Goal: Task Accomplishment & Management: Manage account settings

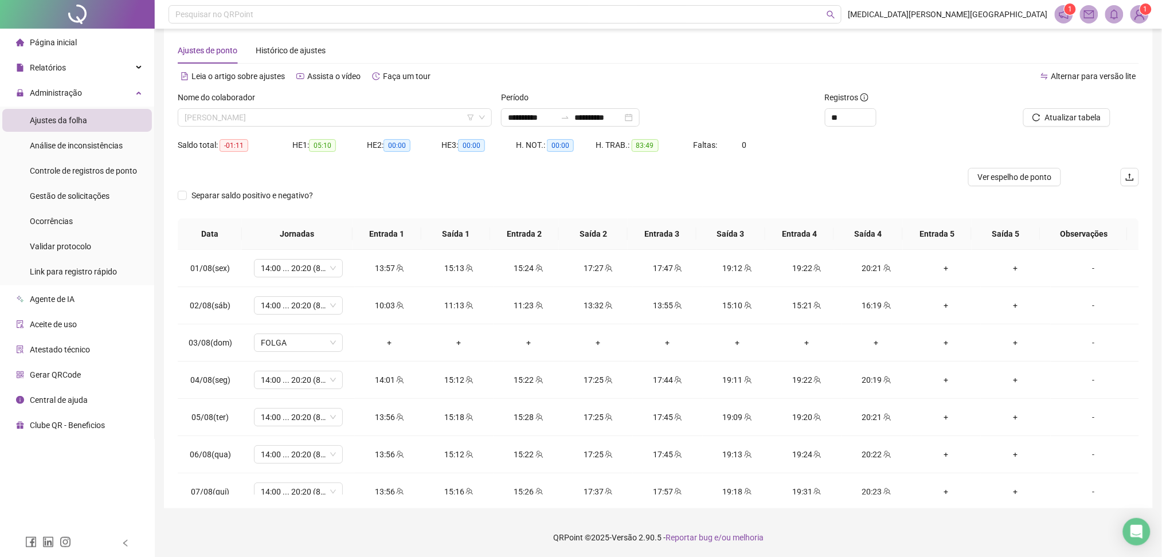
scroll to position [76, 0]
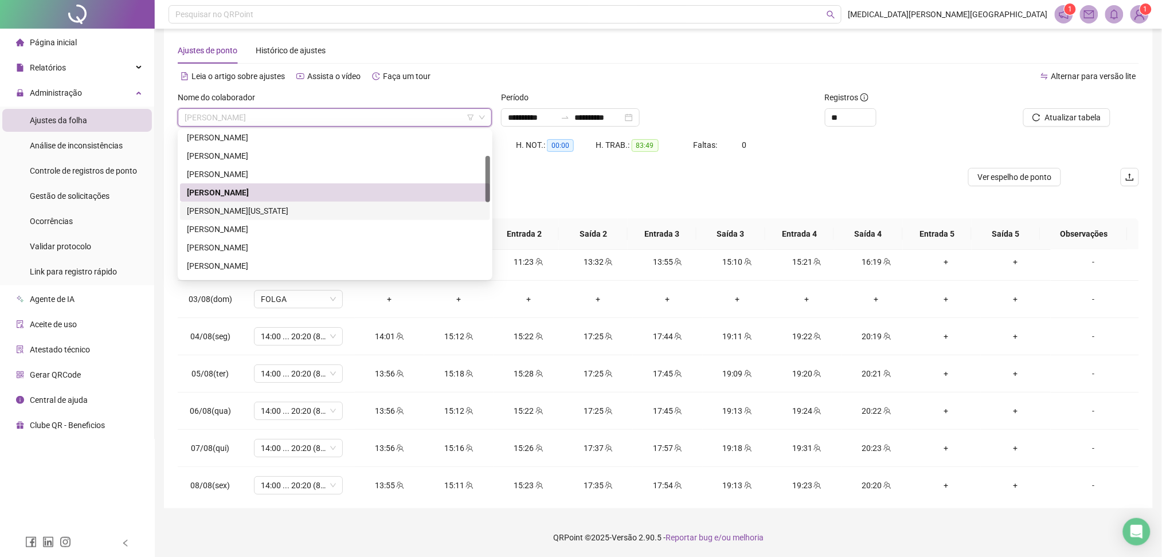
click at [248, 202] on div "[PERSON_NAME][US_STATE]" at bounding box center [335, 211] width 310 height 18
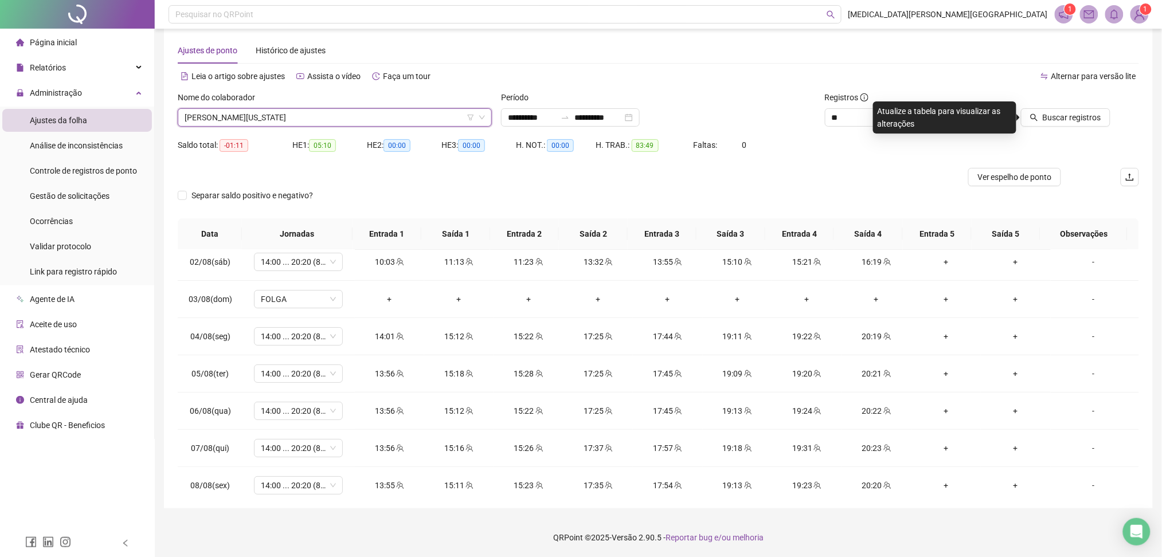
click at [257, 120] on span "[PERSON_NAME][US_STATE]" at bounding box center [335, 117] width 301 height 17
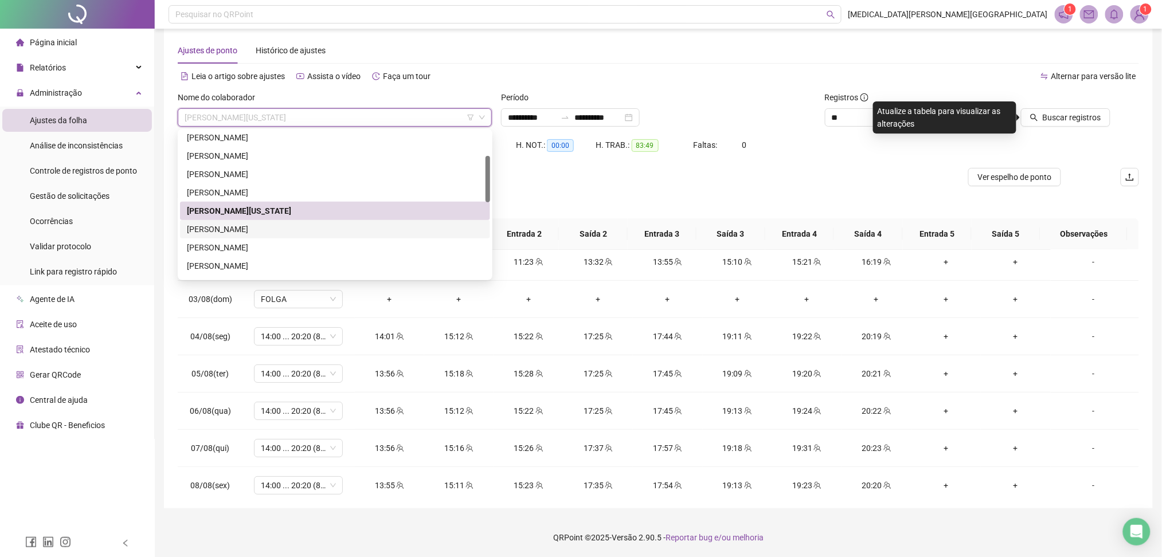
click at [239, 225] on div "[PERSON_NAME]" at bounding box center [335, 229] width 296 height 13
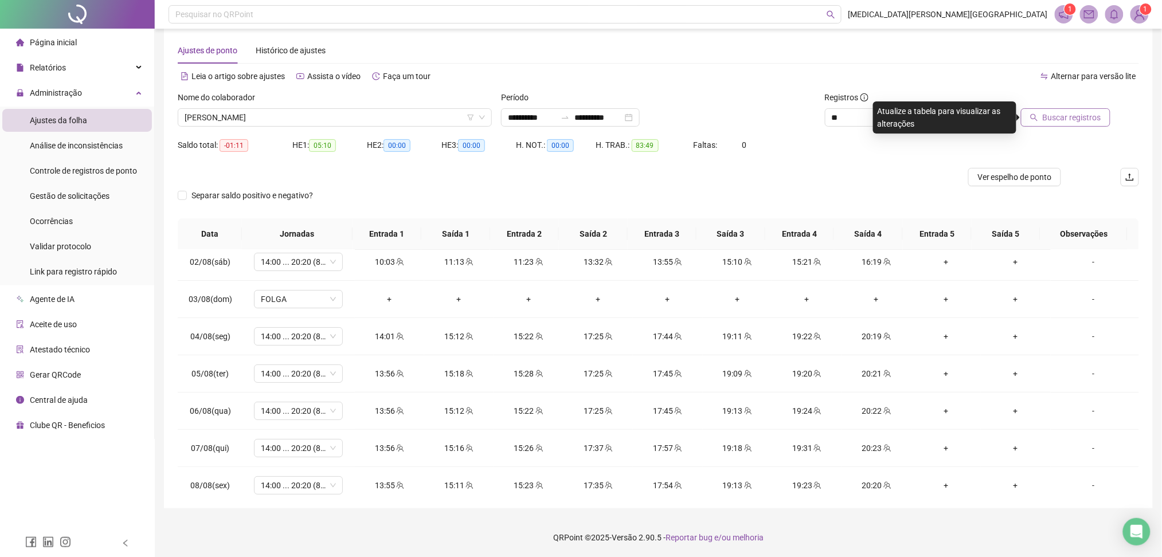
click at [1110, 114] on button "Buscar registros" at bounding box center [1065, 117] width 89 height 18
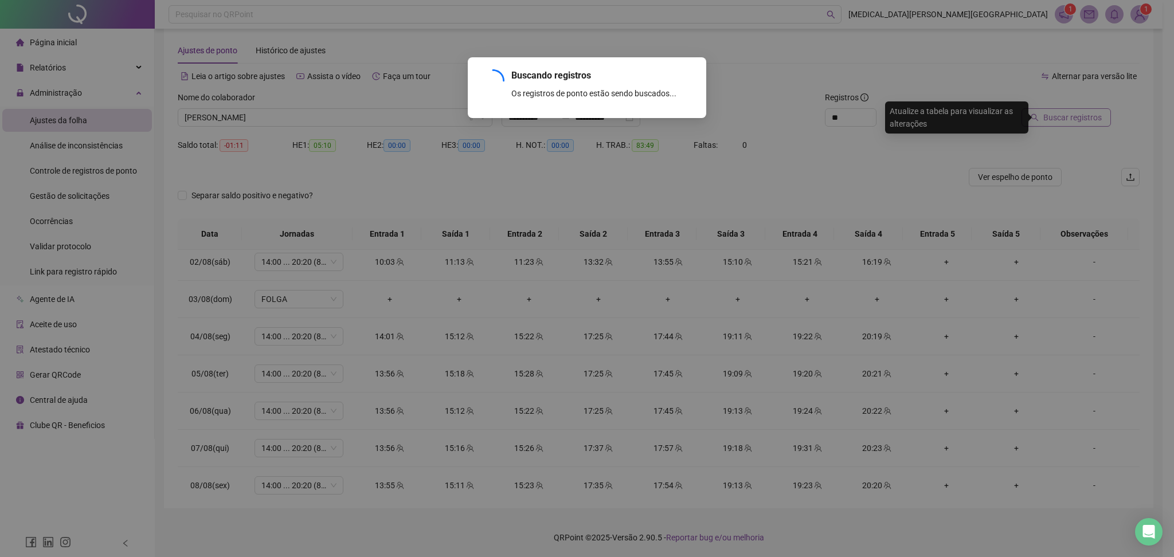
click at [1097, 118] on div "Buscando registros Os registros de ponto estão sendo buscados... OK" at bounding box center [587, 278] width 1174 height 557
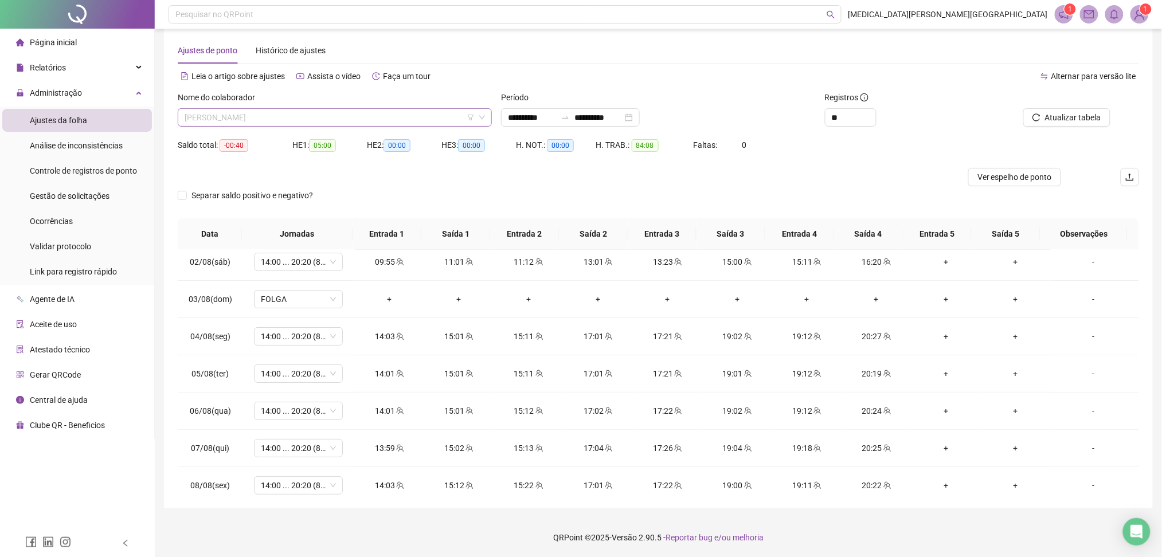
click at [262, 114] on span "HEVELYN LOIANY DOS SANTOS" at bounding box center [335, 117] width 301 height 17
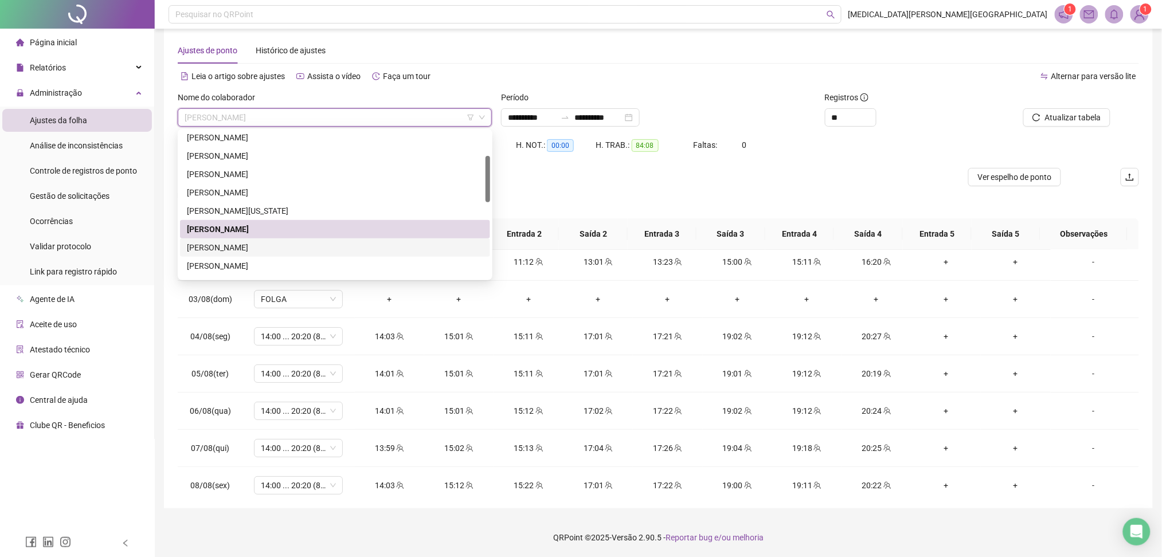
click at [228, 248] on div "ILMARA CARVALHO DE LIMA" at bounding box center [335, 247] width 296 height 13
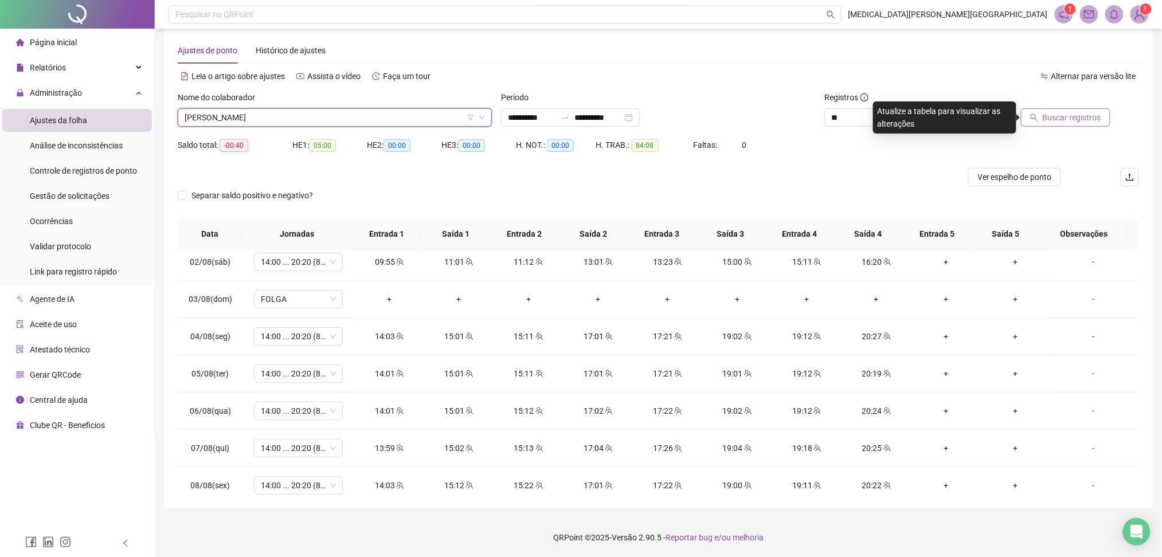
click at [1070, 124] on button "Buscar registros" at bounding box center [1065, 117] width 89 height 18
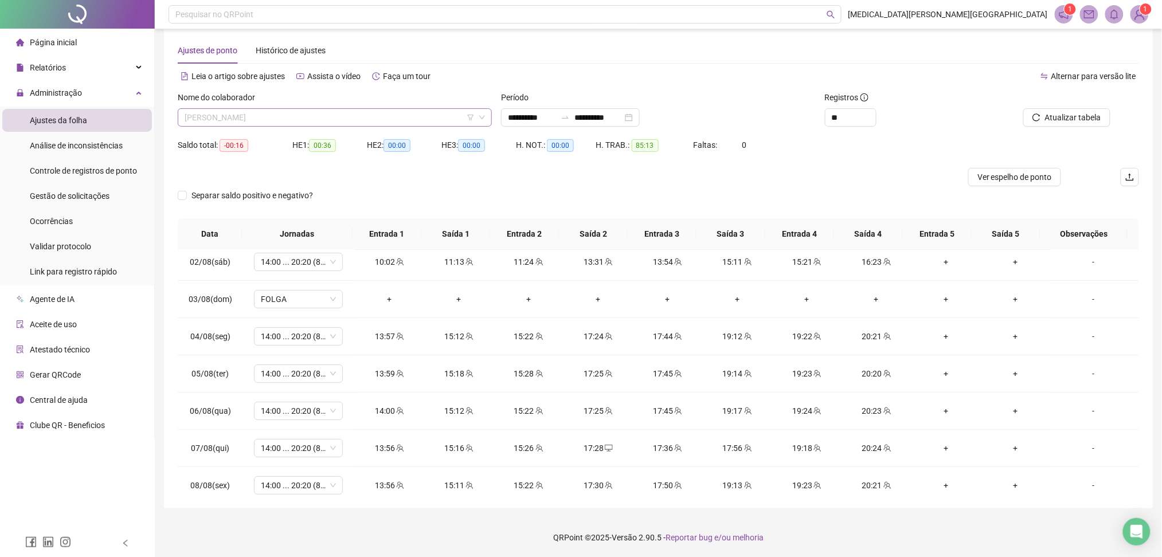
click at [232, 115] on span "ILMARA CARVALHO DE LIMA" at bounding box center [335, 117] width 301 height 17
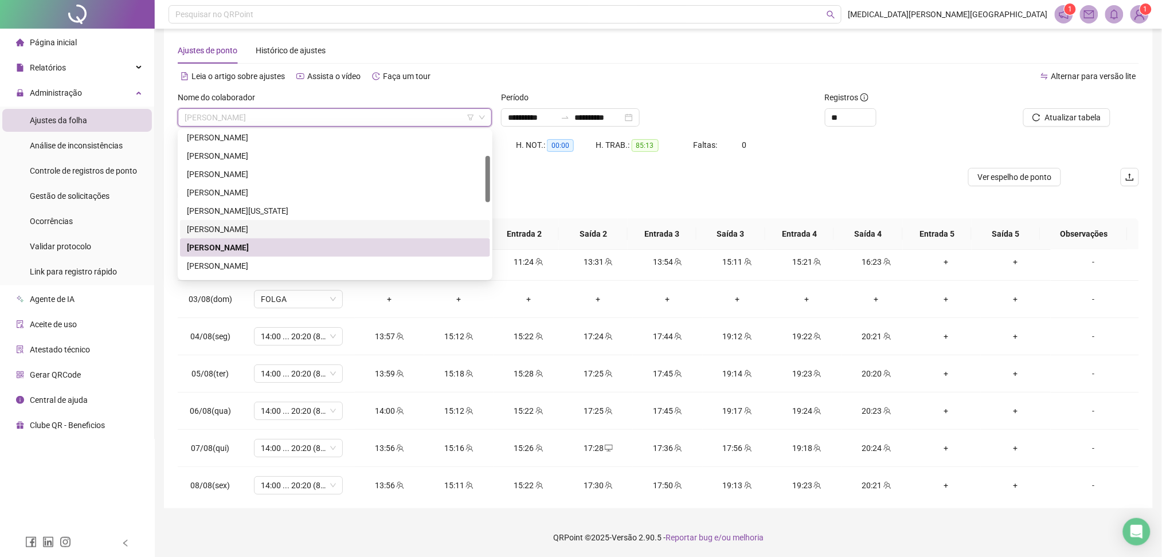
scroll to position [153, 0]
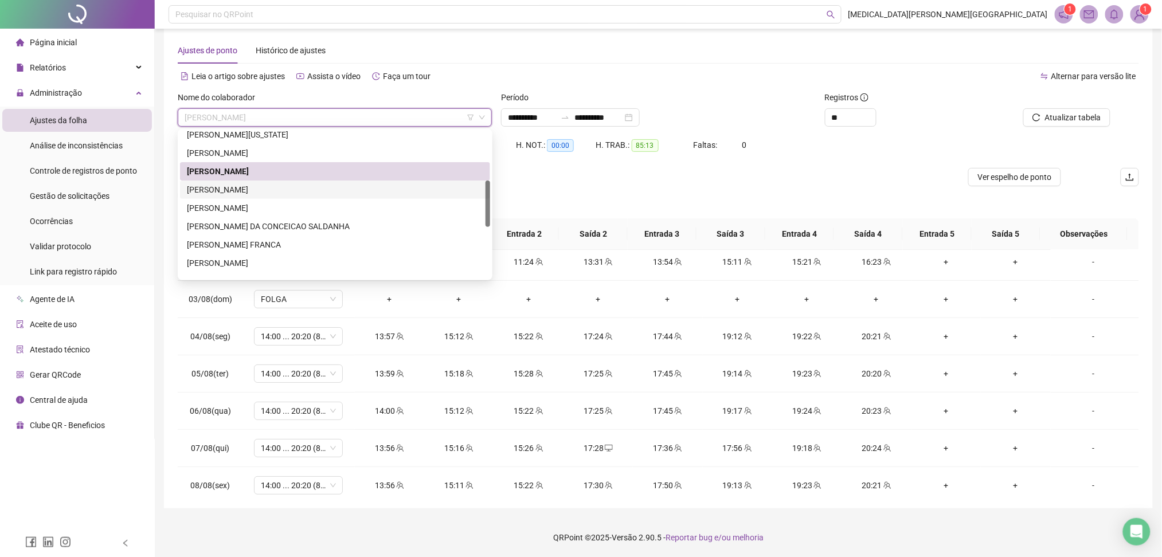
click at [246, 186] on div "JULIANA PEREIRA DOS SANTOS" at bounding box center [335, 190] width 296 height 13
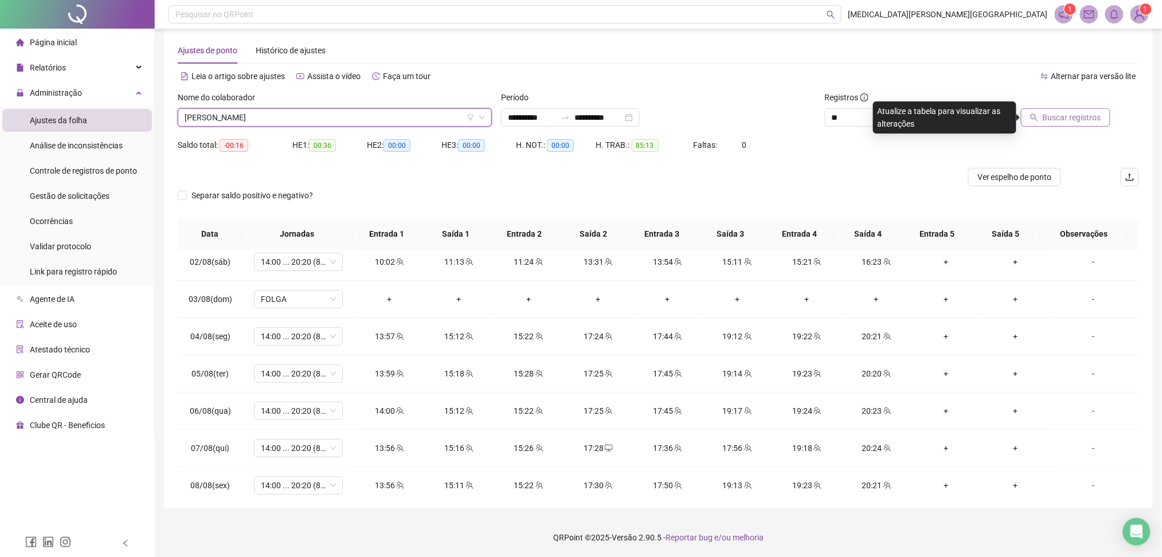
click at [1070, 124] on button "Buscar registros" at bounding box center [1065, 117] width 89 height 18
click at [306, 117] on span "JULIANA PEREIRA DOS SANTOS" at bounding box center [335, 117] width 301 height 17
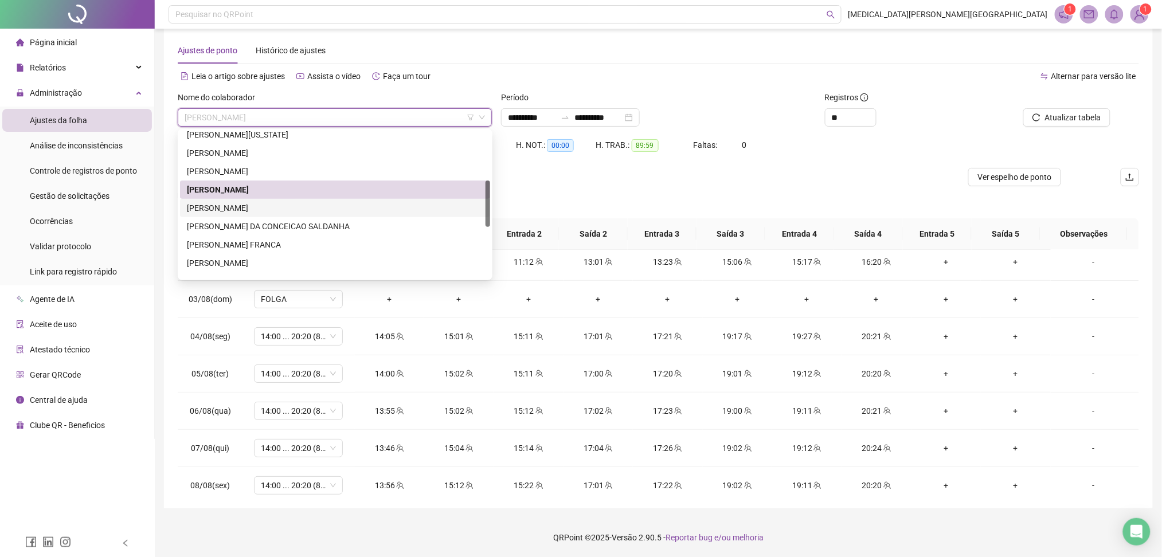
click at [253, 213] on div "JULIENE SOARES DOS SANTOS" at bounding box center [335, 208] width 296 height 13
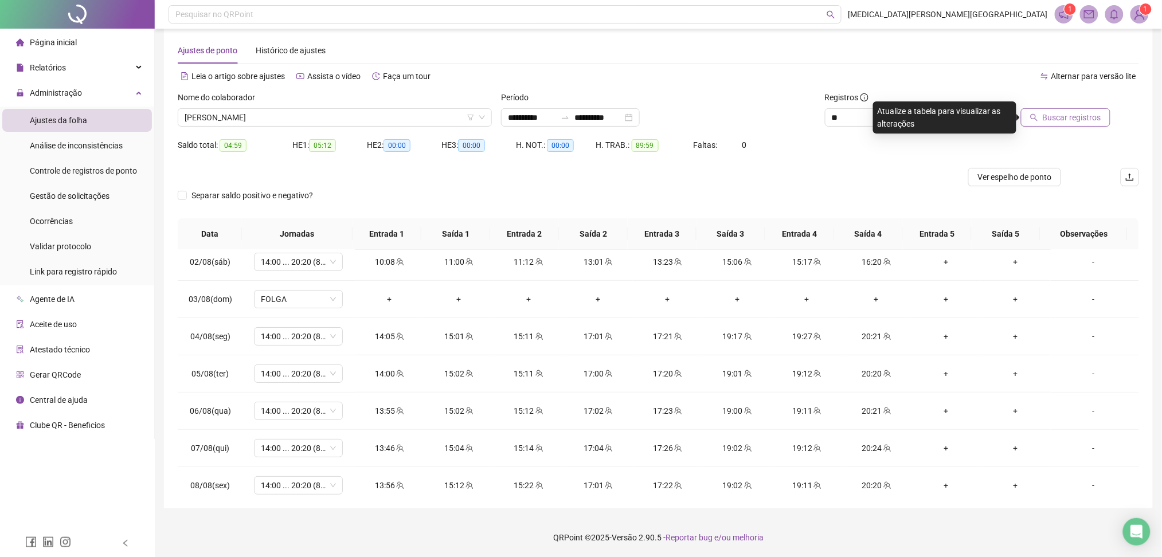
click at [1092, 114] on span "Buscar registros" at bounding box center [1072, 117] width 58 height 13
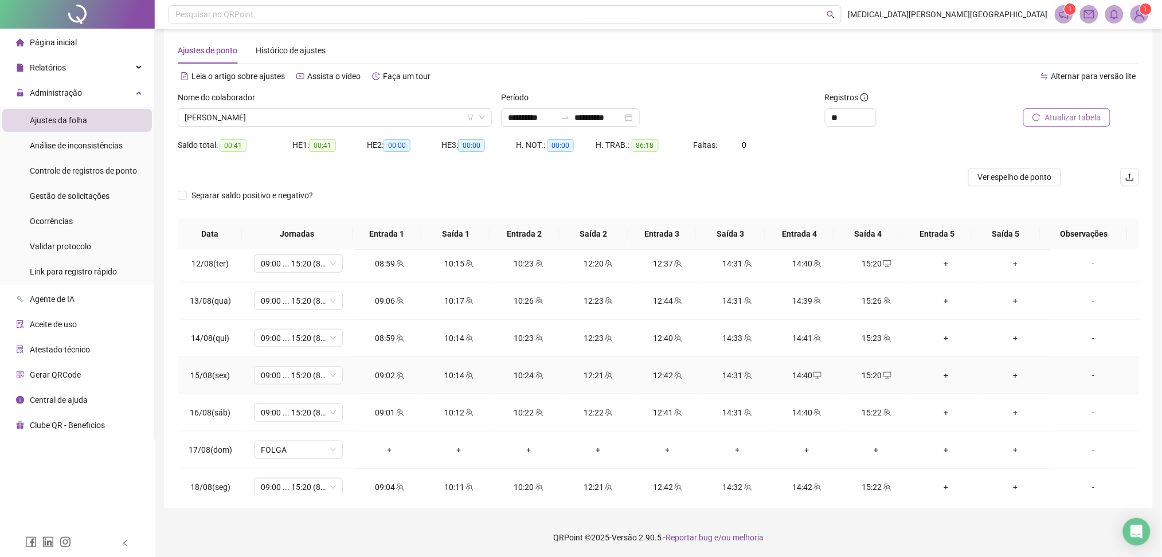
scroll to position [426, 0]
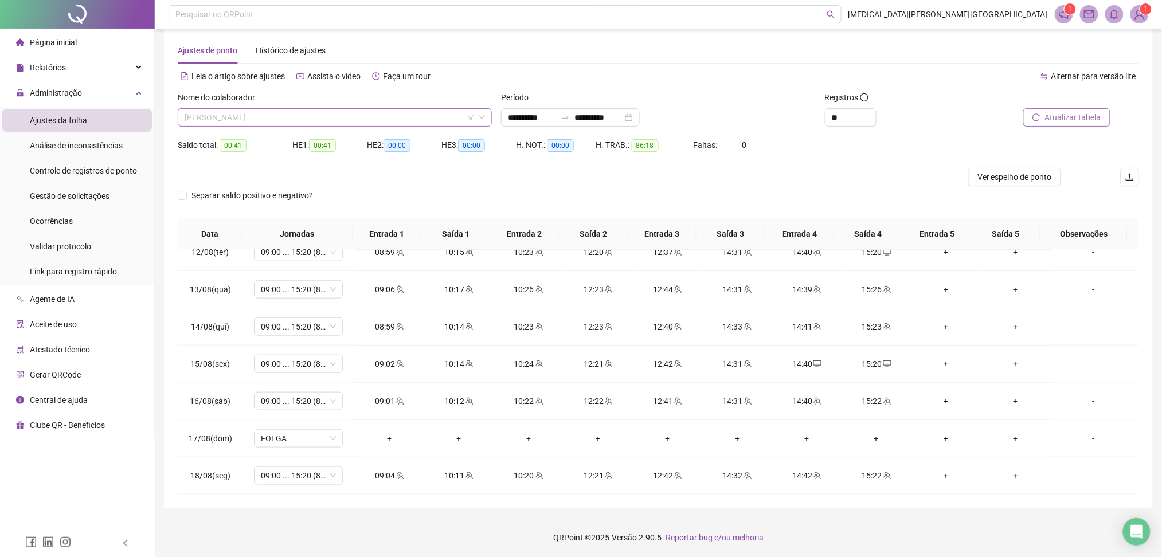
click at [267, 118] on span "JULIENE SOARES DOS SANTOS" at bounding box center [335, 117] width 301 height 17
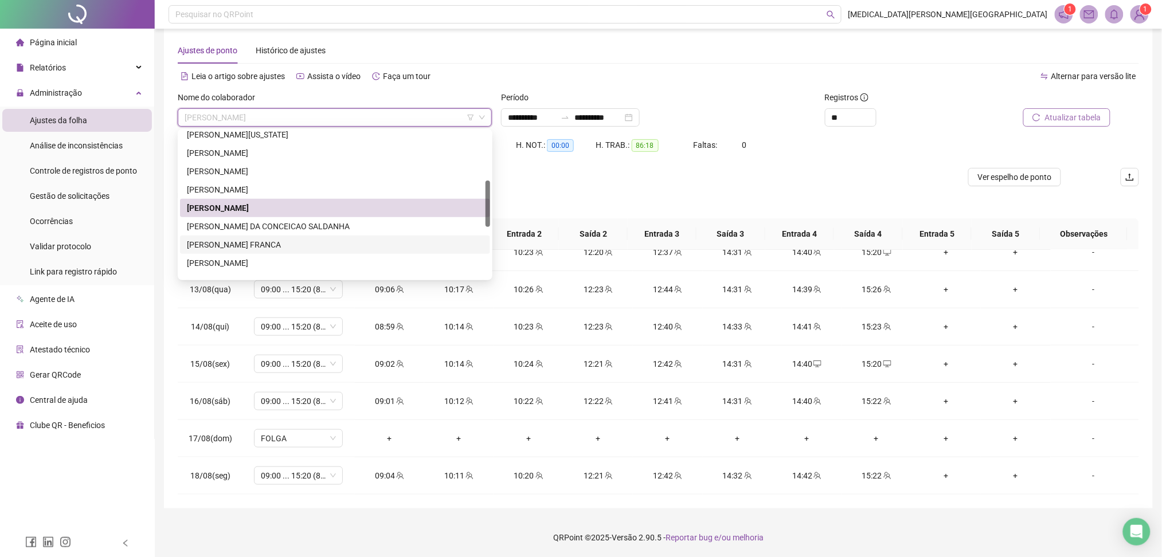
click at [268, 232] on div "JULIO AUGUSTO DA CONCEICAO SALDANHA" at bounding box center [335, 226] width 310 height 18
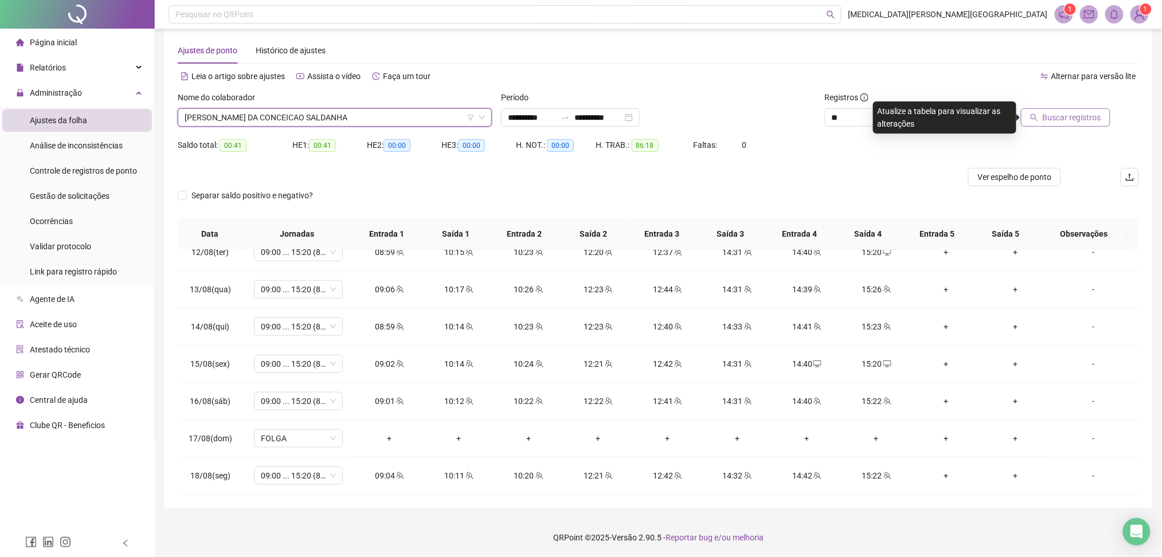
click at [1067, 116] on button "Buscar registros" at bounding box center [1065, 117] width 89 height 18
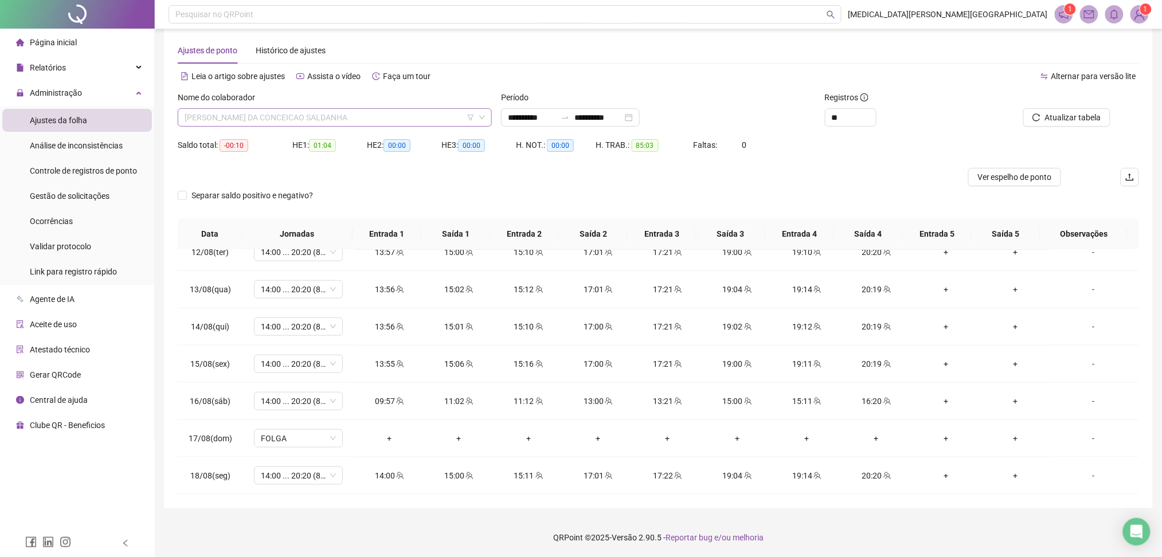
click at [303, 118] on span "JULIO AUGUSTO DA CONCEICAO SALDANHA" at bounding box center [335, 117] width 301 height 17
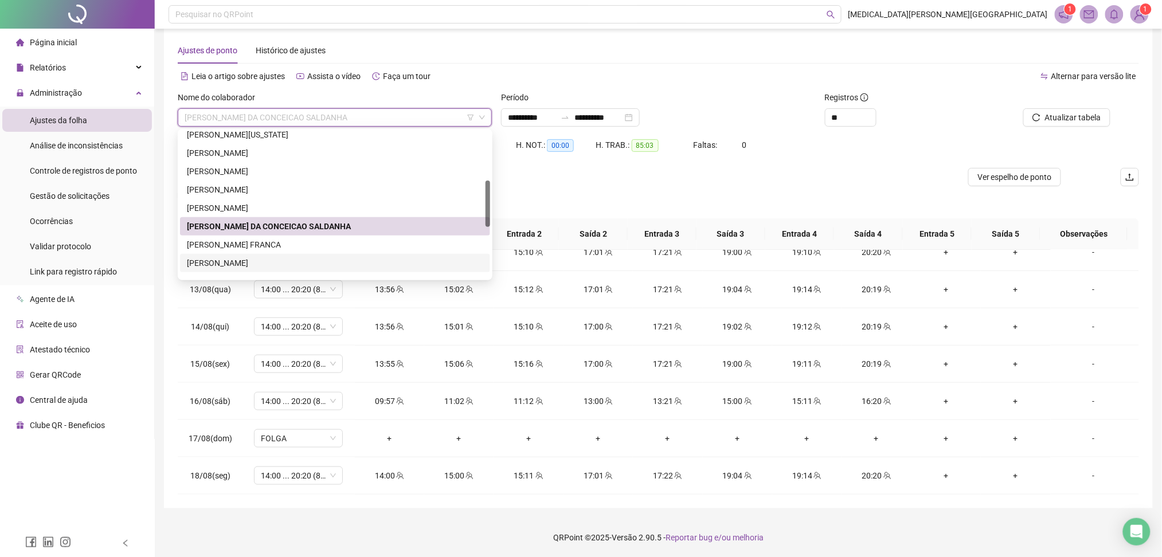
click at [262, 266] on div "LEIA FERNANDES DA SILVA" at bounding box center [335, 263] width 296 height 13
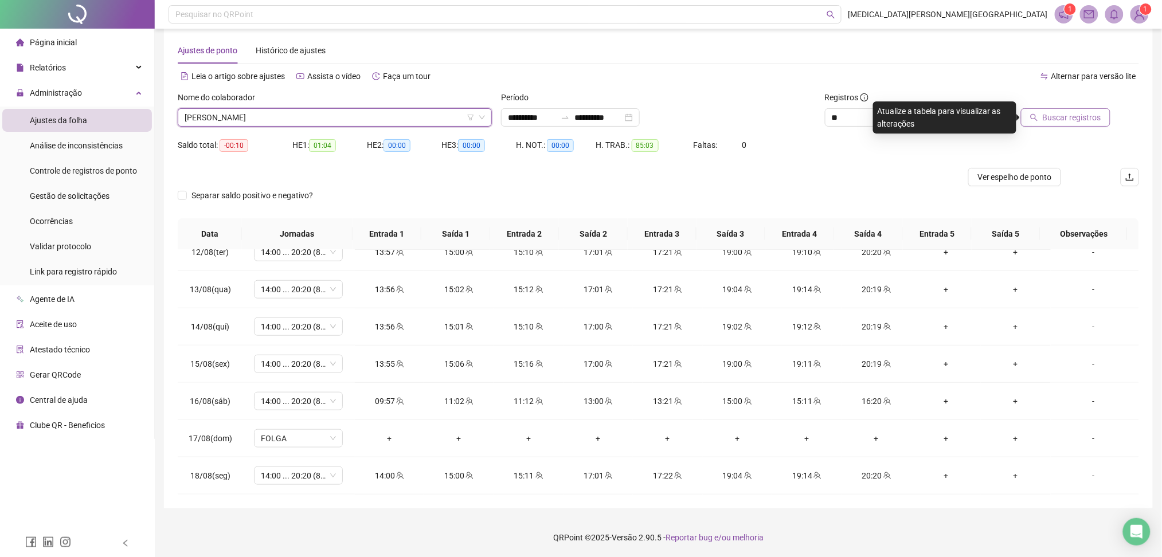
click at [1076, 120] on span "Buscar registros" at bounding box center [1072, 117] width 58 height 13
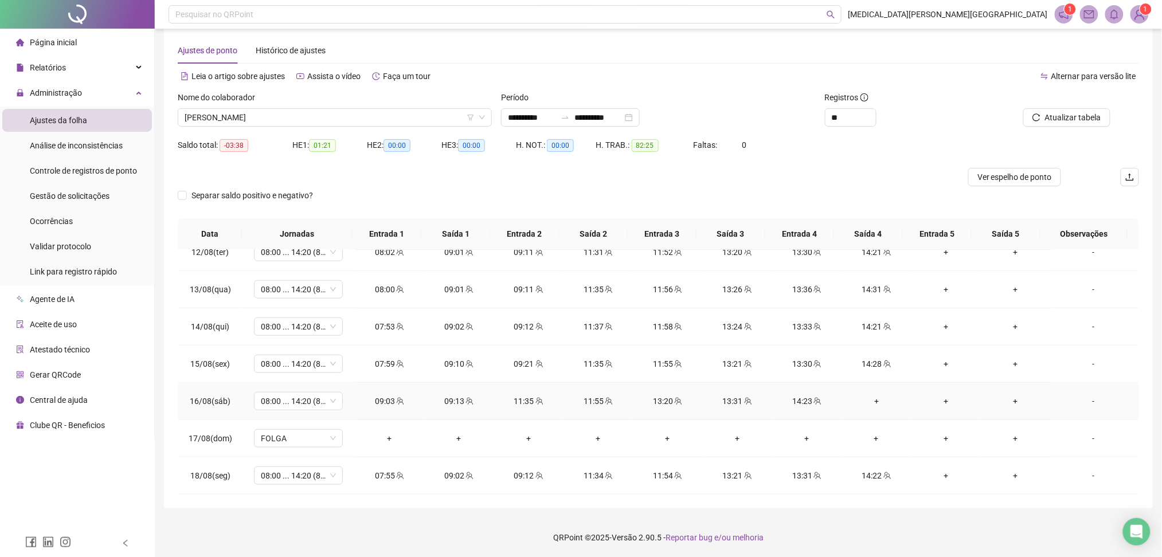
click at [866, 397] on div "+" at bounding box center [876, 401] width 51 height 13
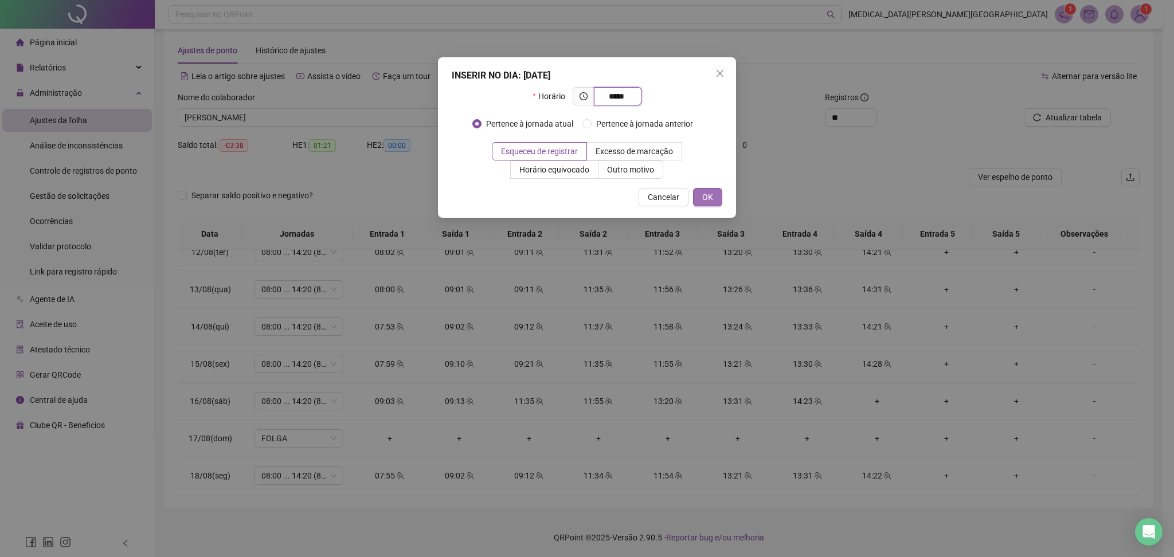
type input "*****"
click at [712, 203] on span "OK" at bounding box center [708, 197] width 11 height 13
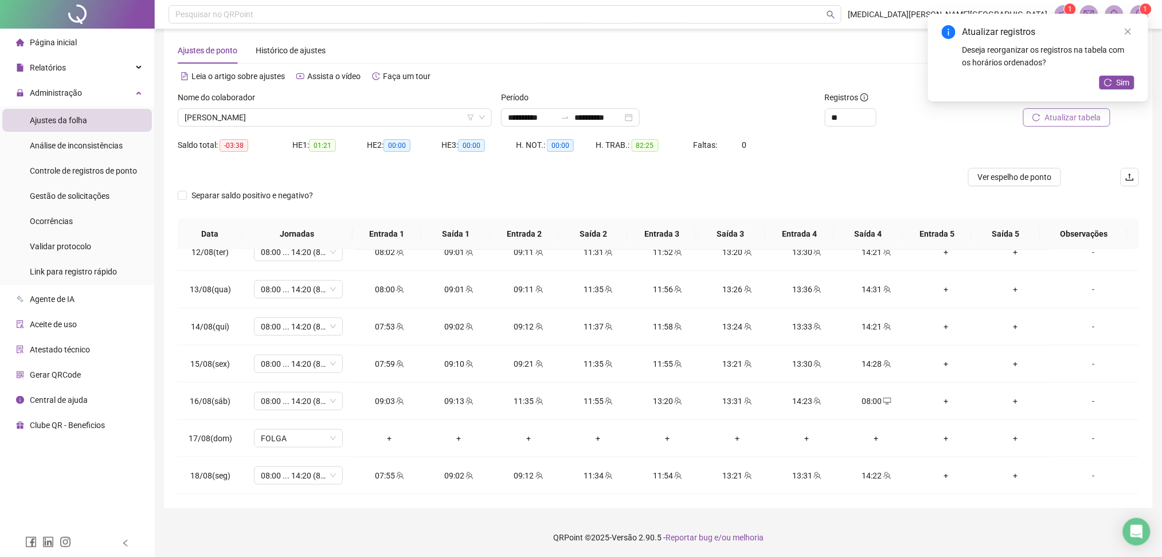
click at [1087, 112] on span "Atualizar tabela" at bounding box center [1073, 117] width 56 height 13
click at [1129, 29] on icon "close" at bounding box center [1129, 32] width 8 height 8
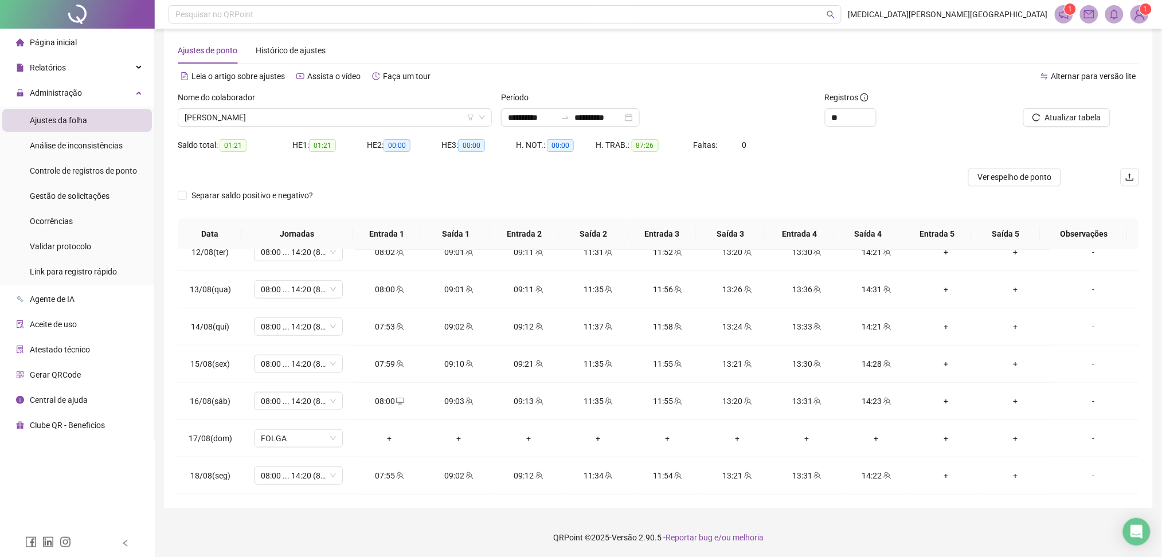
click at [1138, 17] on img at bounding box center [1139, 14] width 17 height 17
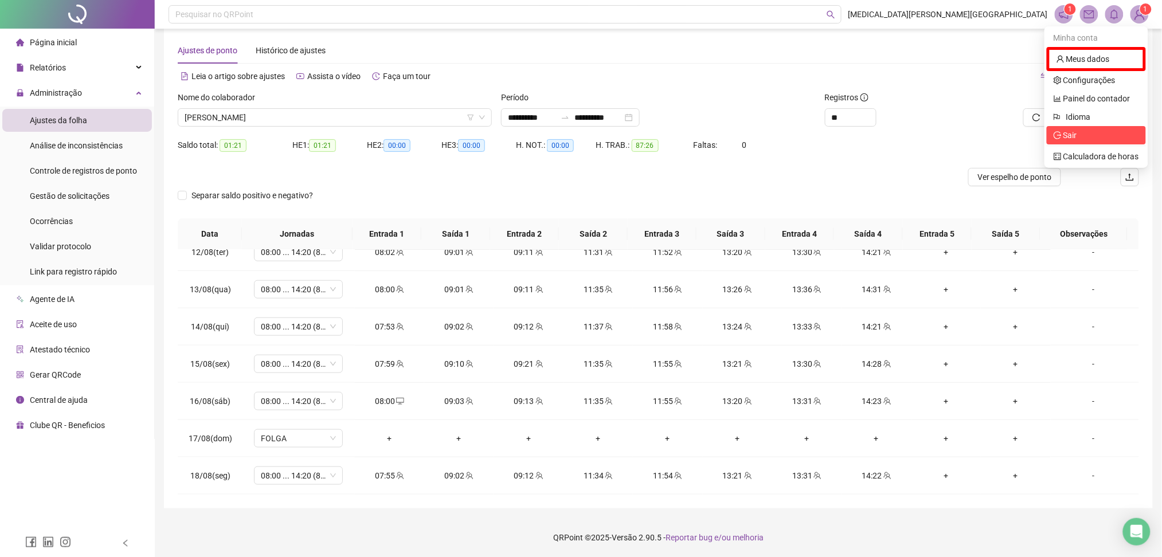
click at [1086, 136] on span "Sair" at bounding box center [1096, 135] width 85 height 13
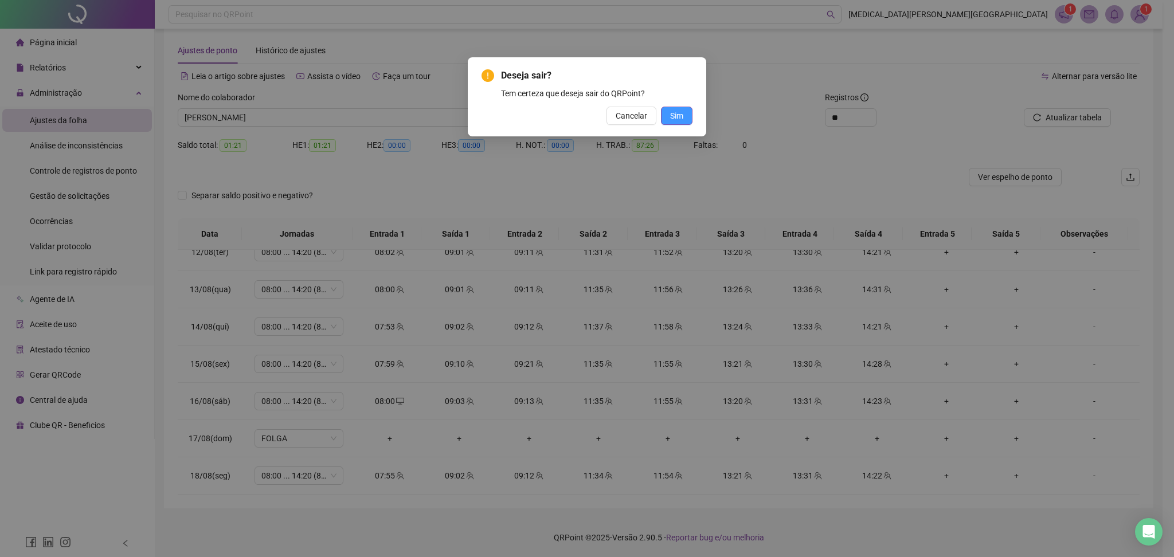
click at [686, 116] on button "Sim" at bounding box center [677, 116] width 32 height 18
